Goal: Task Accomplishment & Management: Manage account settings

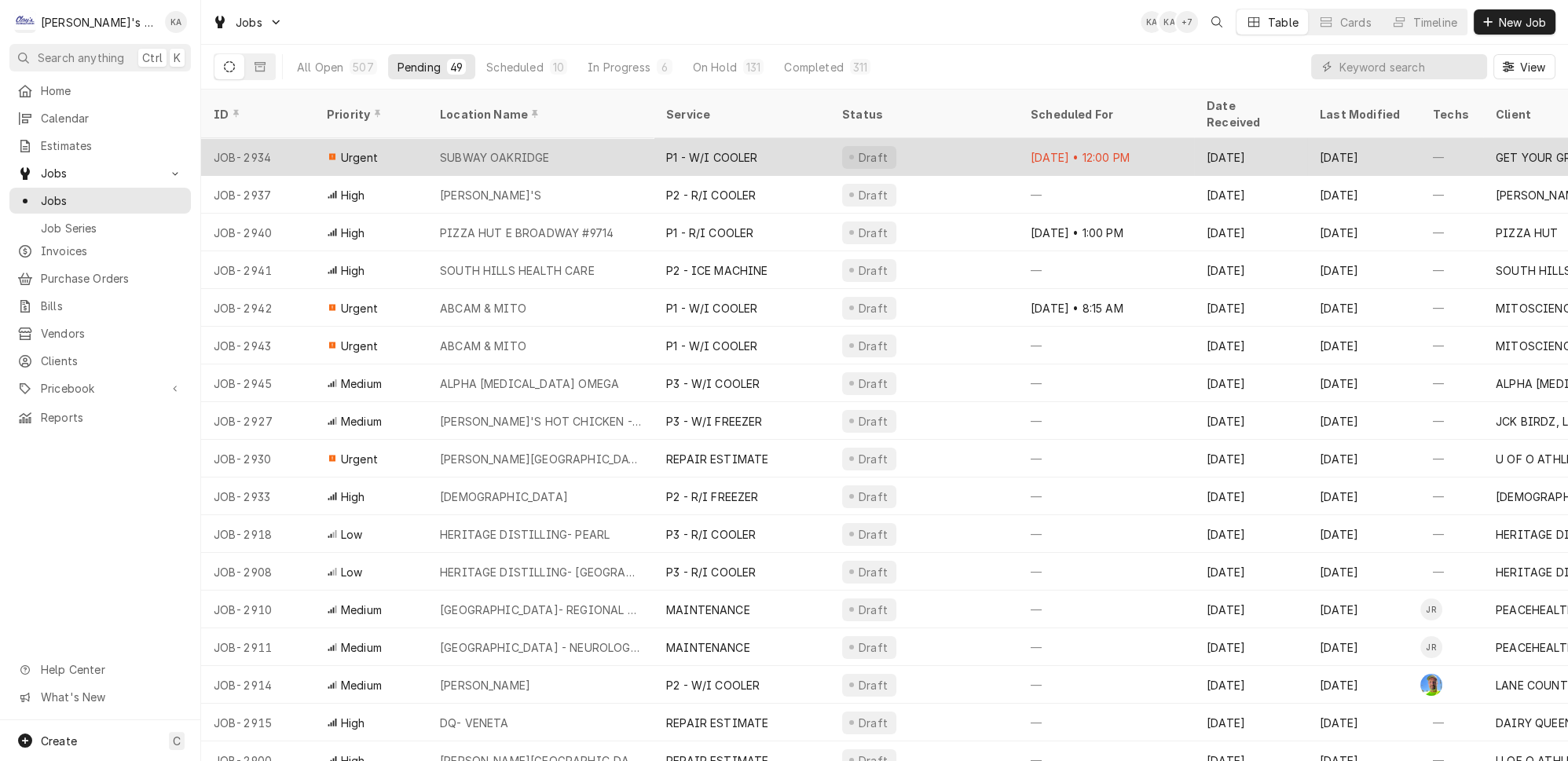
click at [676, 138] on div "P1 - W/I COOLER" at bounding box center [741, 156] width 176 height 38
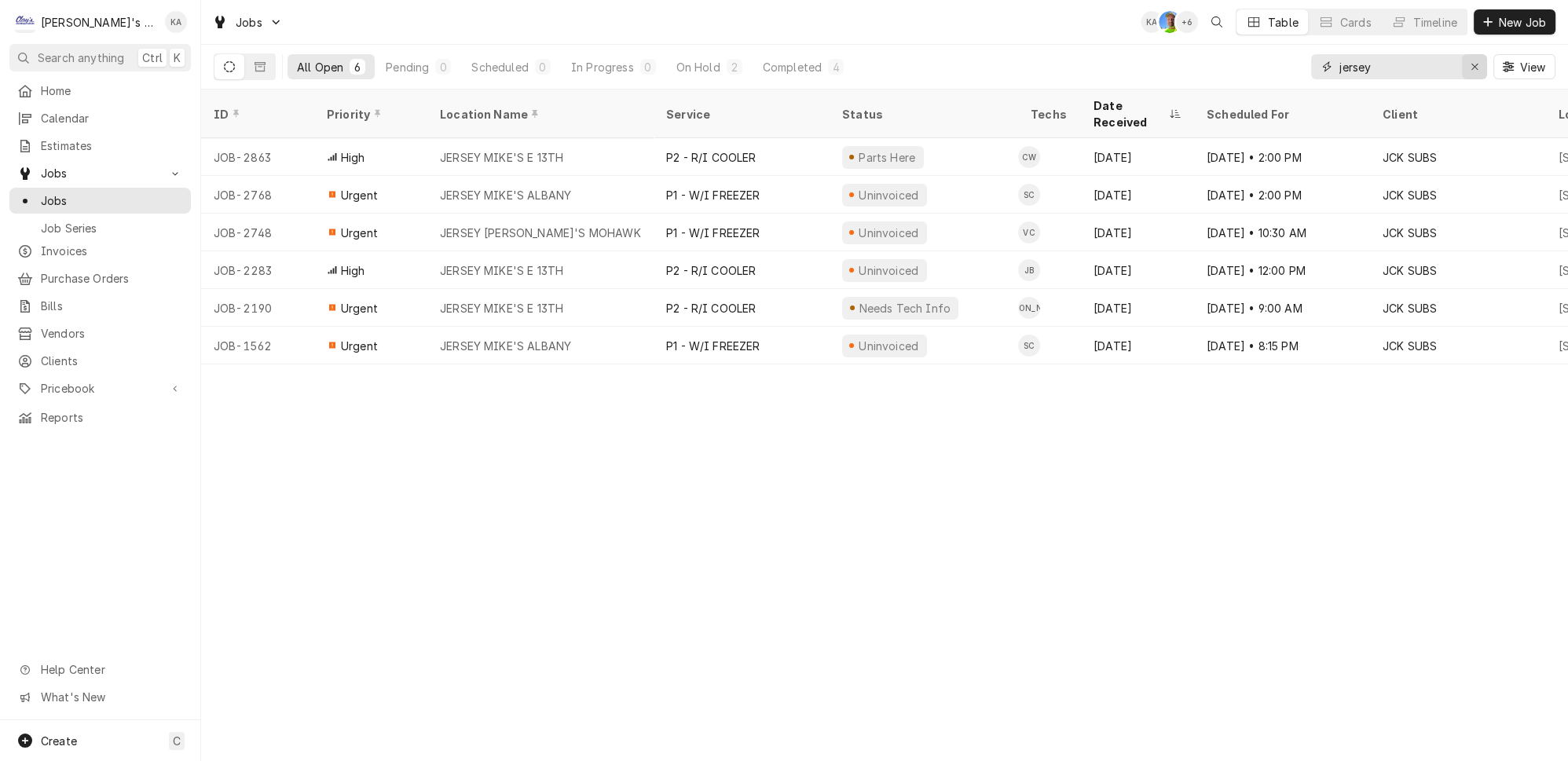
click at [1473, 66] on div "Erase input" at bounding box center [1474, 66] width 16 height 16
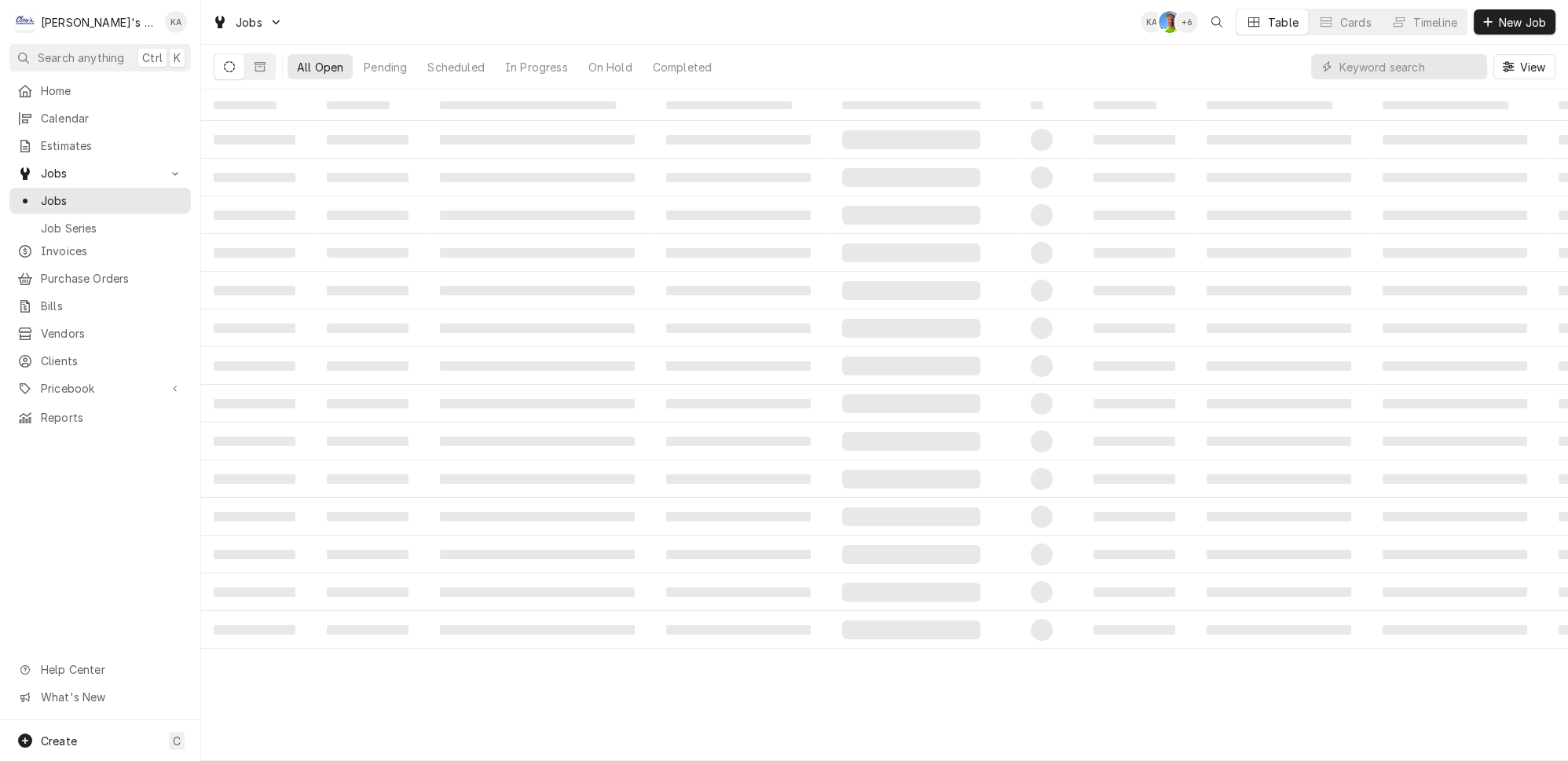
click at [1285, 60] on div "All Open Pending Scheduled In Progress On Hold Completed View" at bounding box center [884, 67] width 1341 height 44
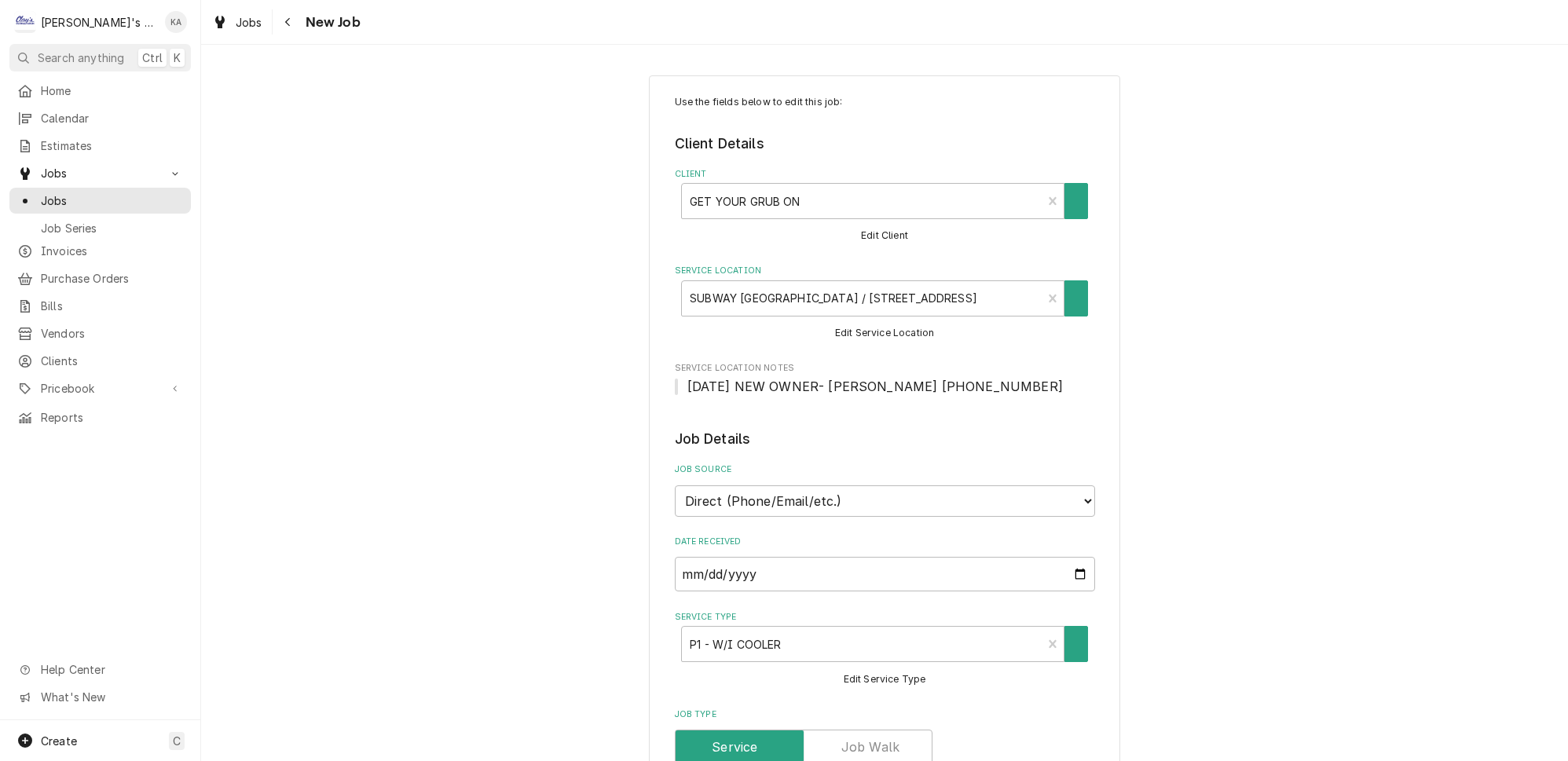
type textarea "x"
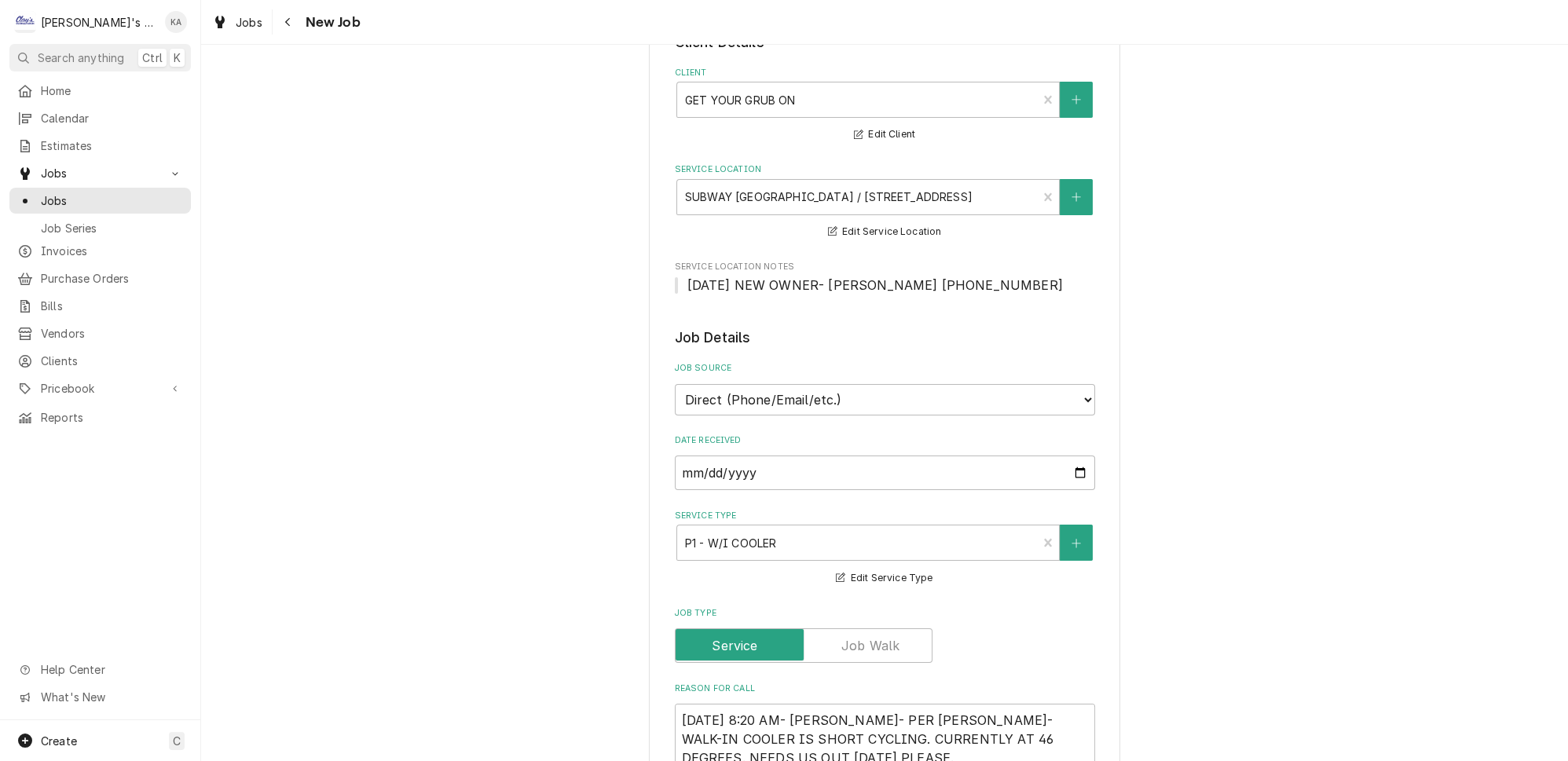
scroll to position [71, 0]
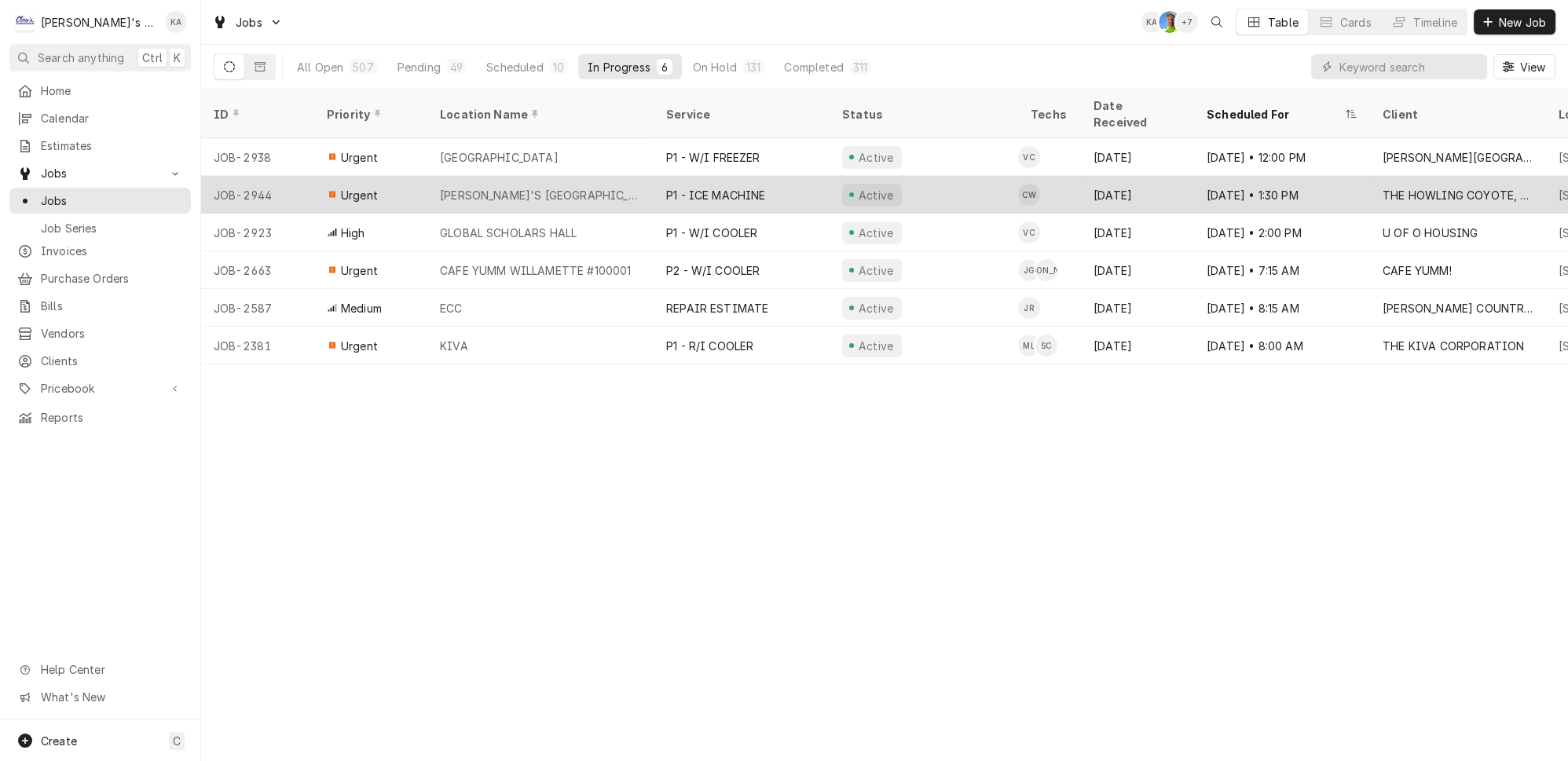
click at [608, 178] on div "ARBY'S COTTAGE GROVE" at bounding box center [540, 195] width 227 height 38
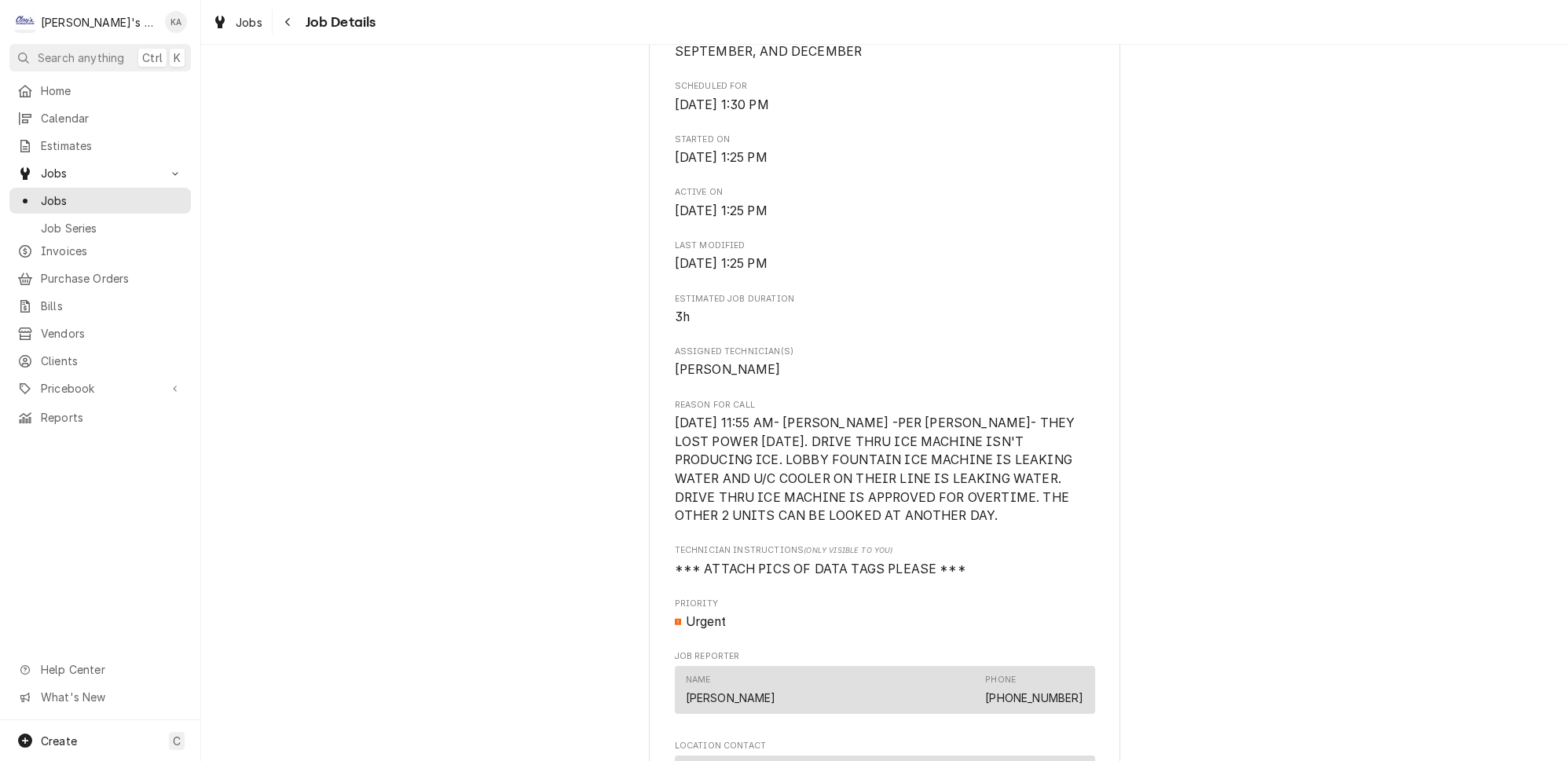
scroll to position [571, 0]
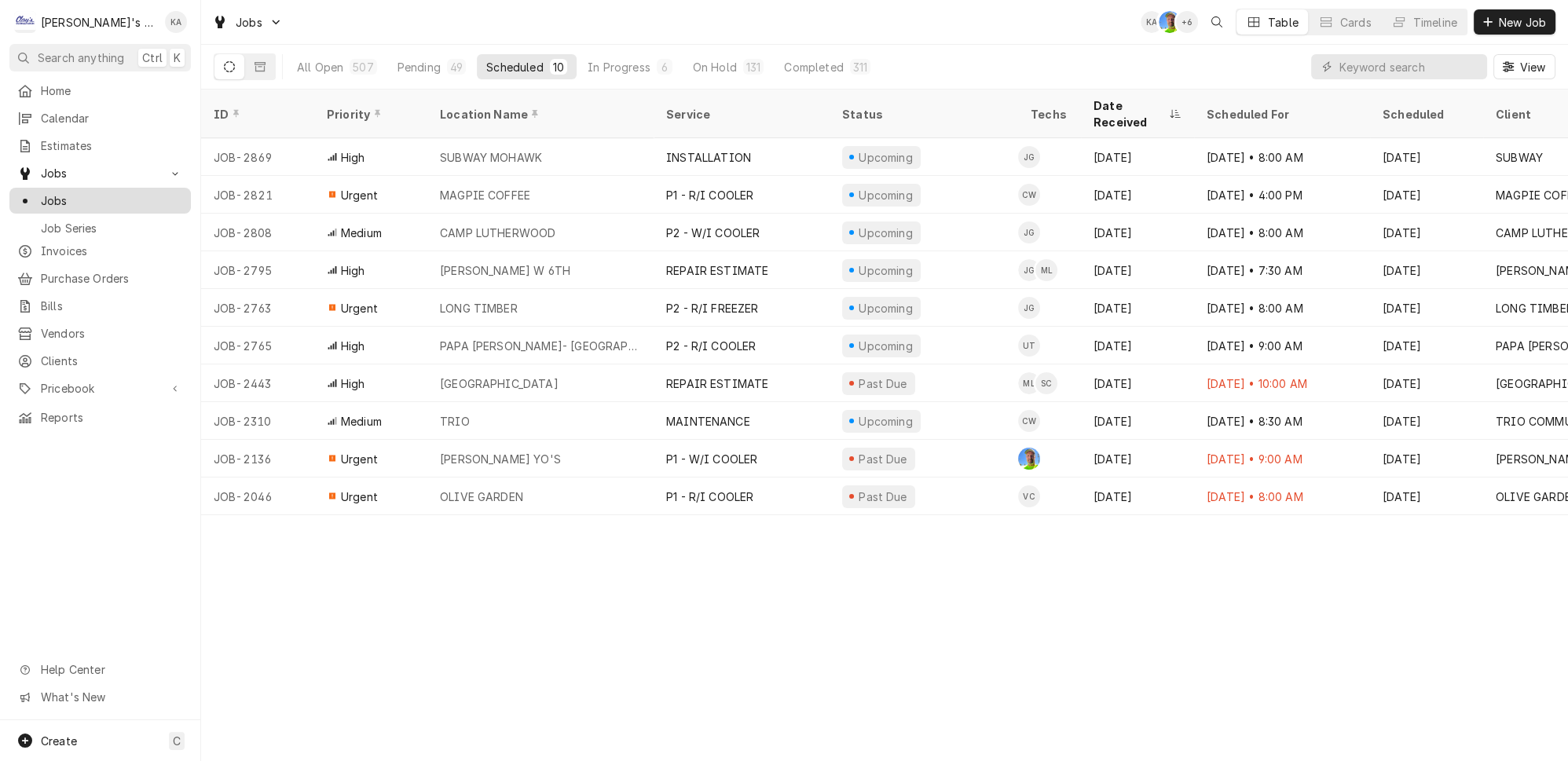
click at [135, 192] on span "Jobs" at bounding box center [112, 200] width 142 height 17
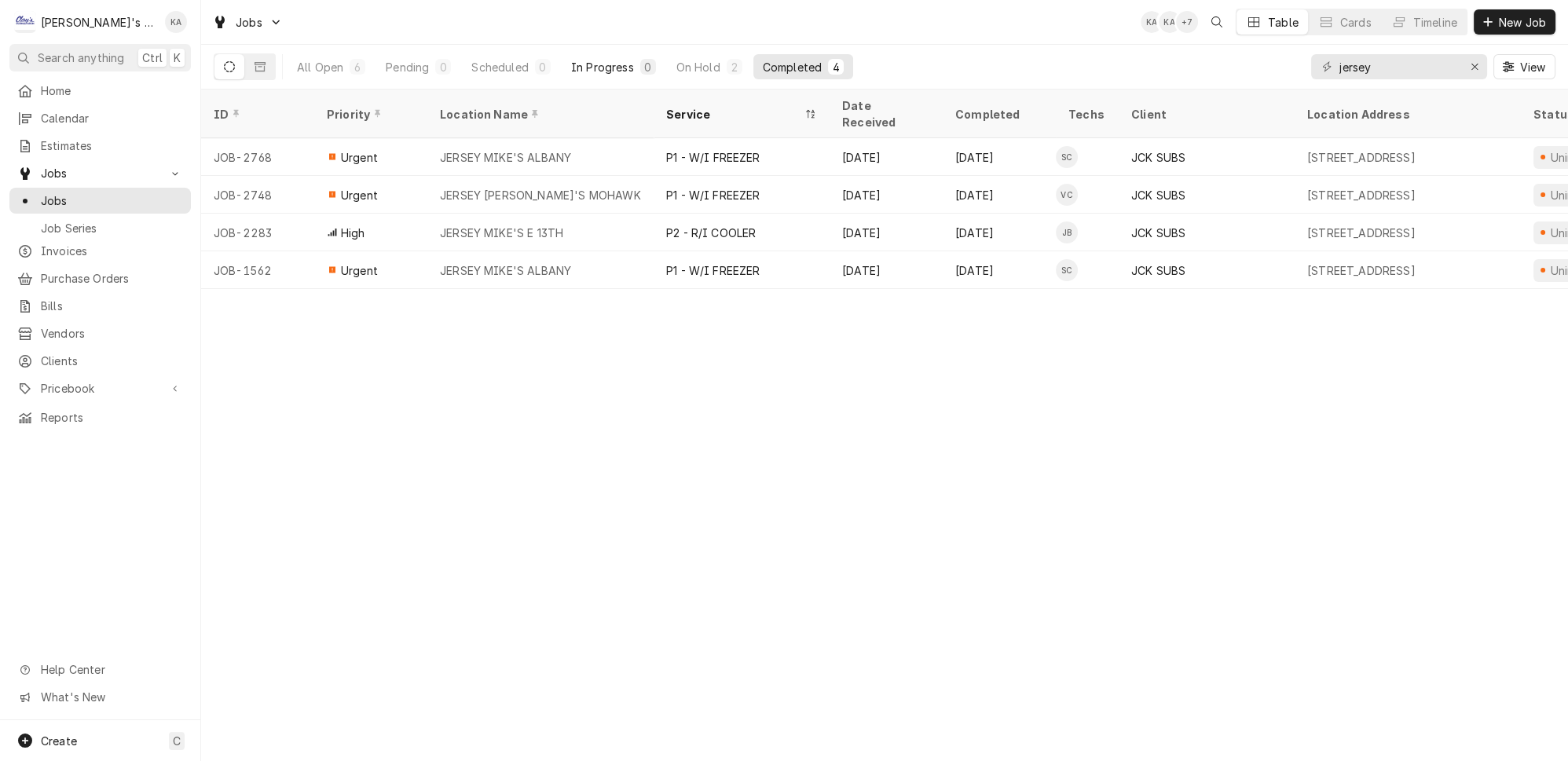
click at [644, 63] on div "0" at bounding box center [648, 67] width 9 height 17
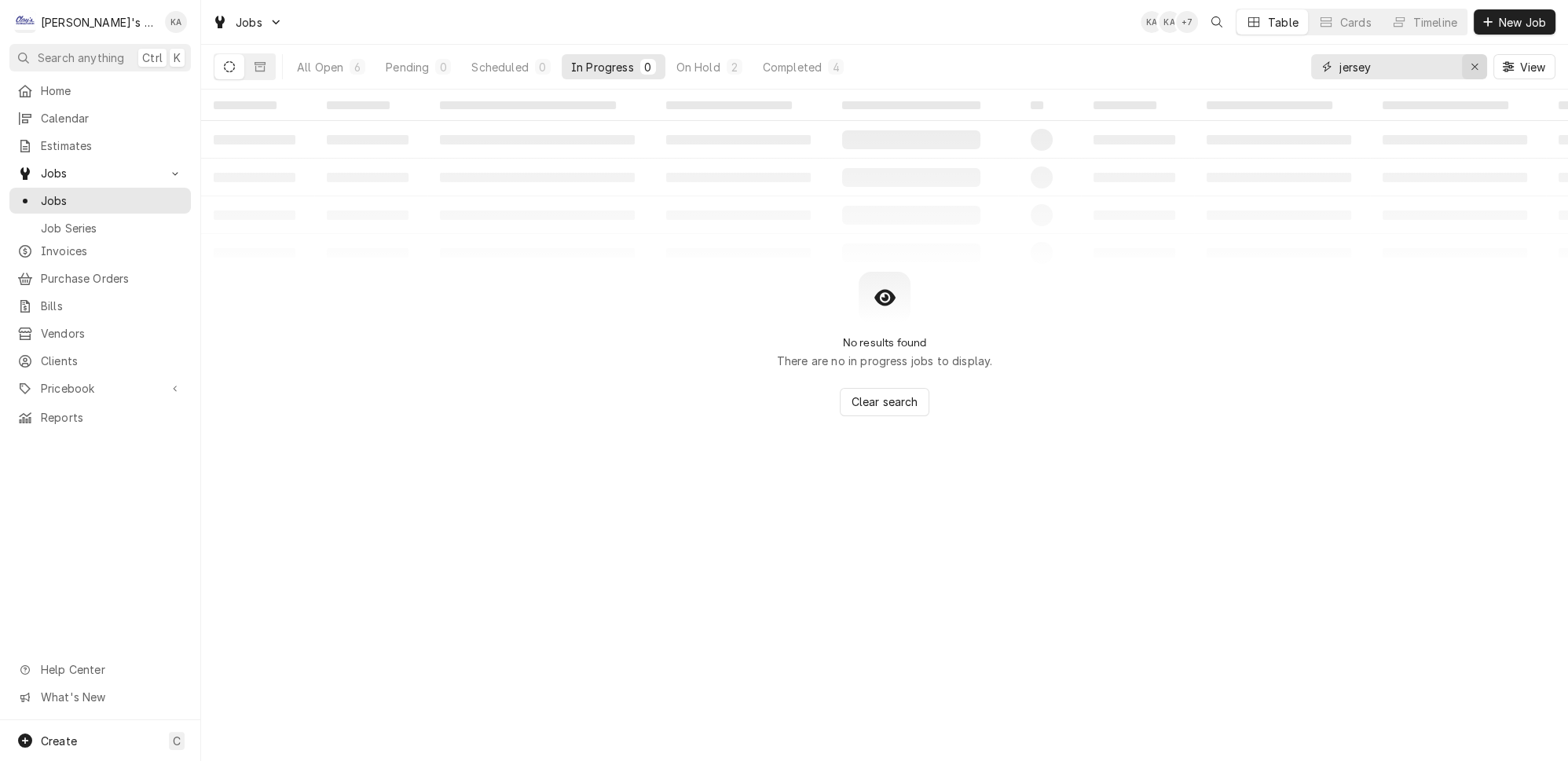
click at [1479, 61] on icon "Erase input" at bounding box center [1474, 66] width 8 height 11
